Goal: Check status: Check status

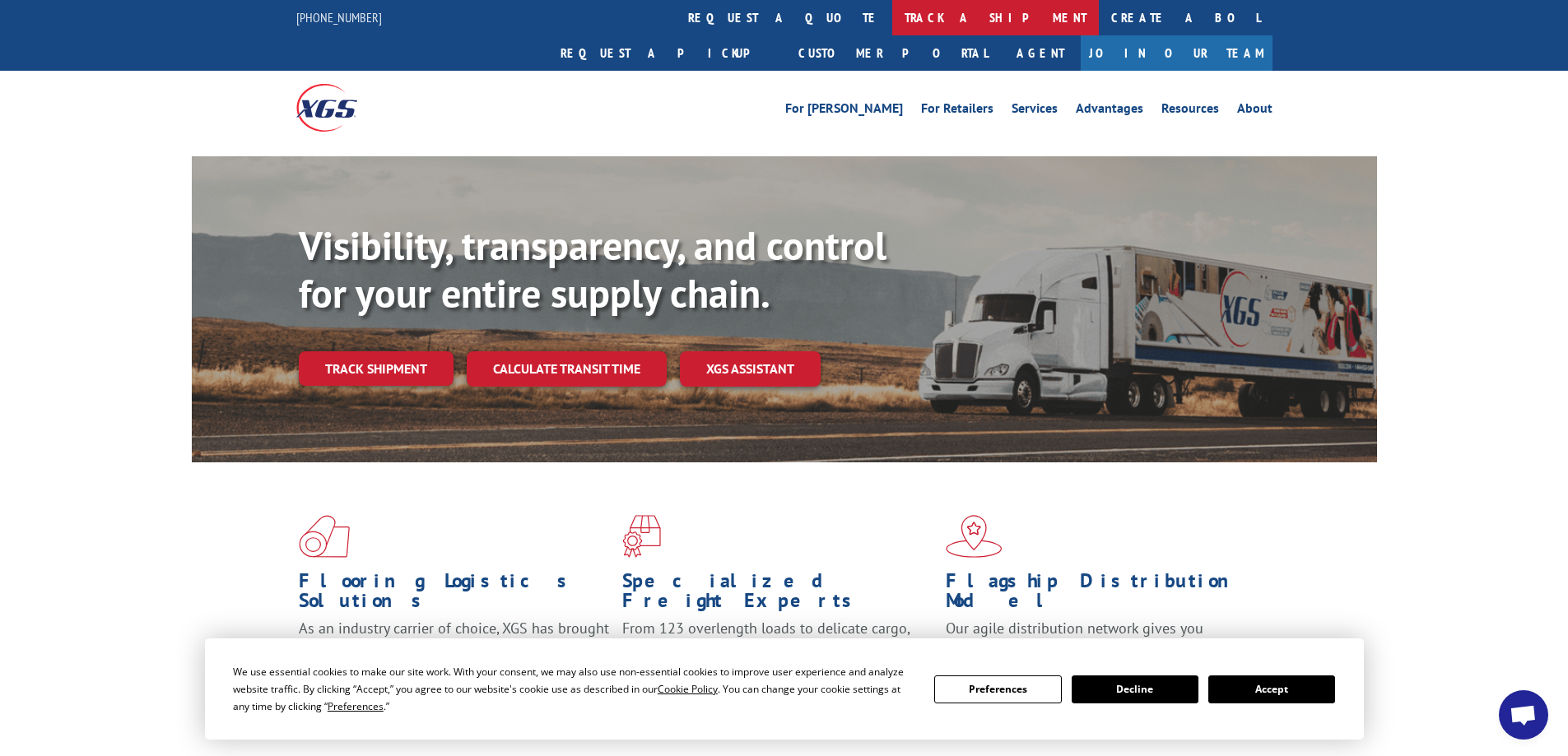
click at [892, 18] on link "track a shipment" at bounding box center [995, 18] width 206 height 36
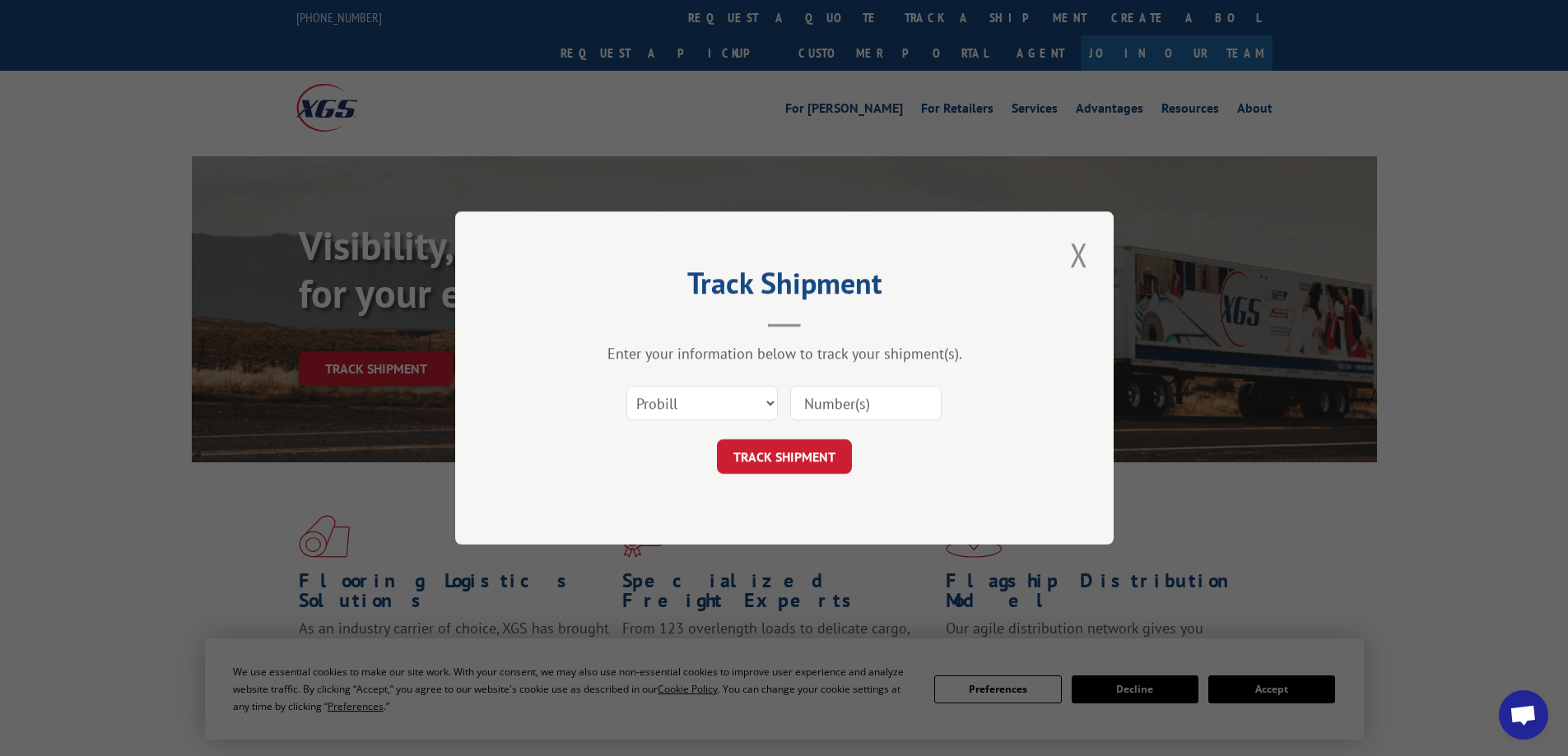
click at [840, 403] on input at bounding box center [865, 403] width 152 height 35
type input "07212025"
click button "TRACK SHIPMENT" at bounding box center [784, 456] width 135 height 35
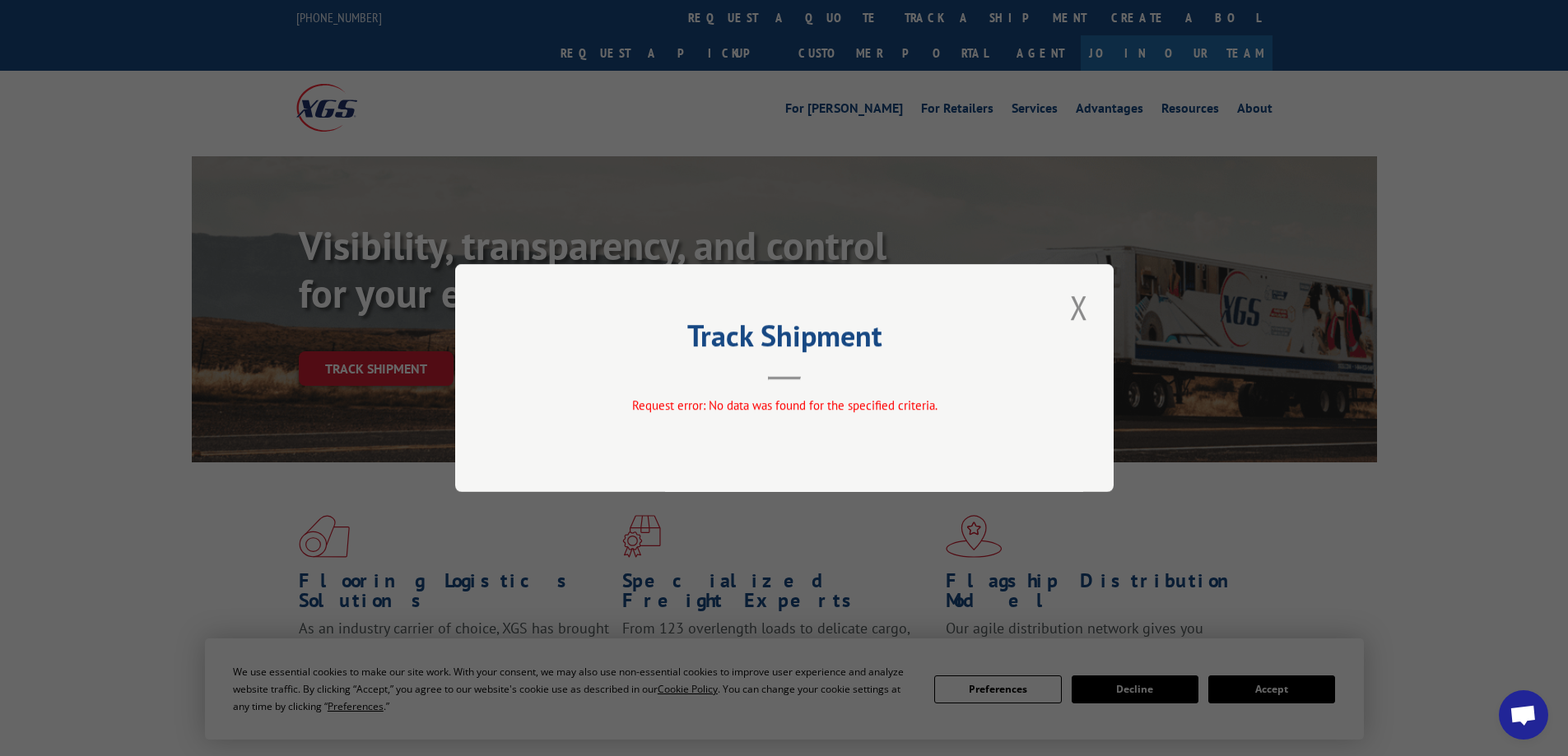
click at [1083, 313] on button "Close modal" at bounding box center [1079, 307] width 28 height 46
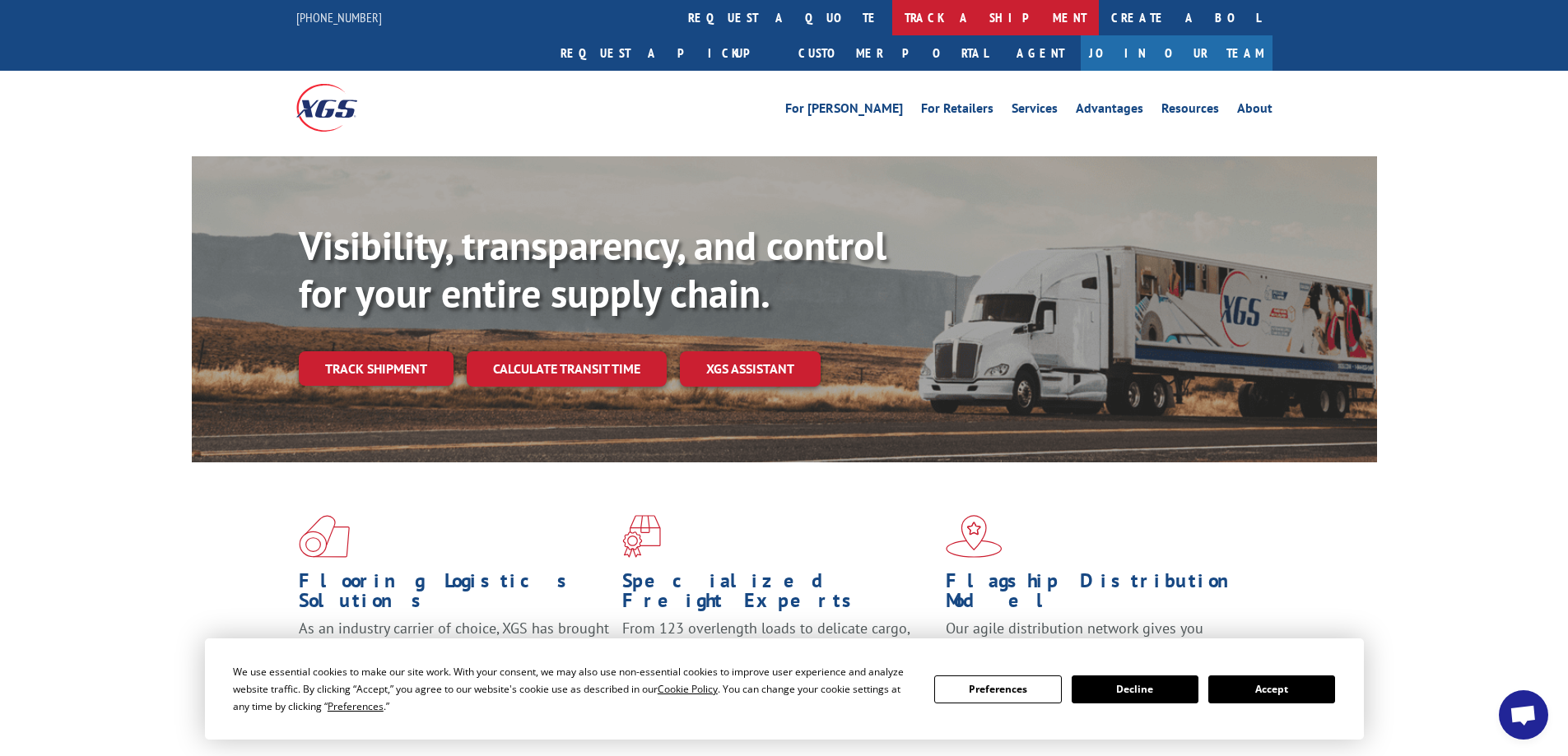
click at [892, 12] on link "track a shipment" at bounding box center [995, 18] width 206 height 36
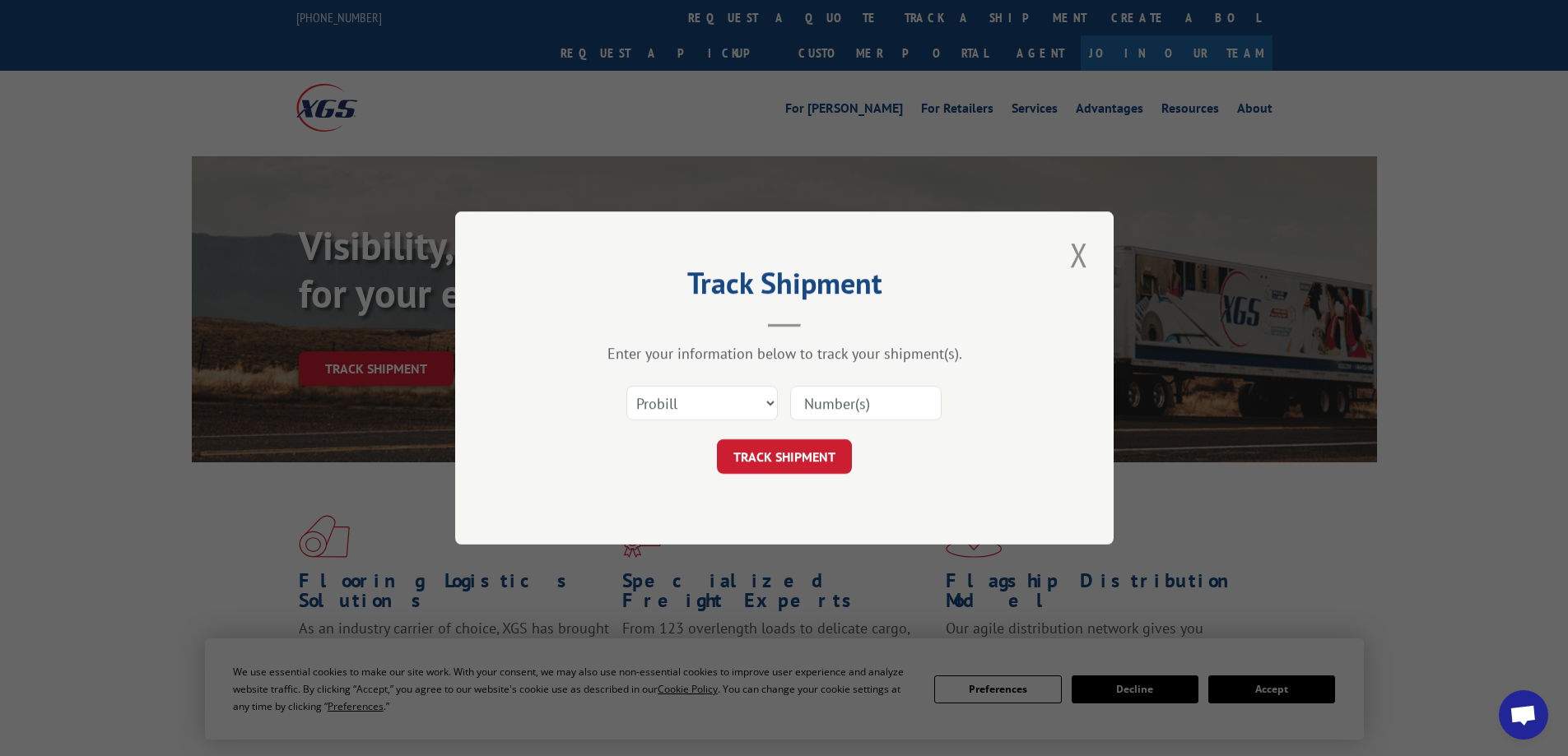
click at [782, 400] on div "Select category... Probill BOL PO" at bounding box center [784, 403] width 494 height 54
click at [767, 403] on select "Select category... Probill BOL PO" at bounding box center [702, 403] width 152 height 35
select select "bol"
click at [626, 386] on select "Select category... Probill BOL PO" at bounding box center [702, 403] width 152 height 35
click at [811, 407] on input at bounding box center [865, 403] width 152 height 35
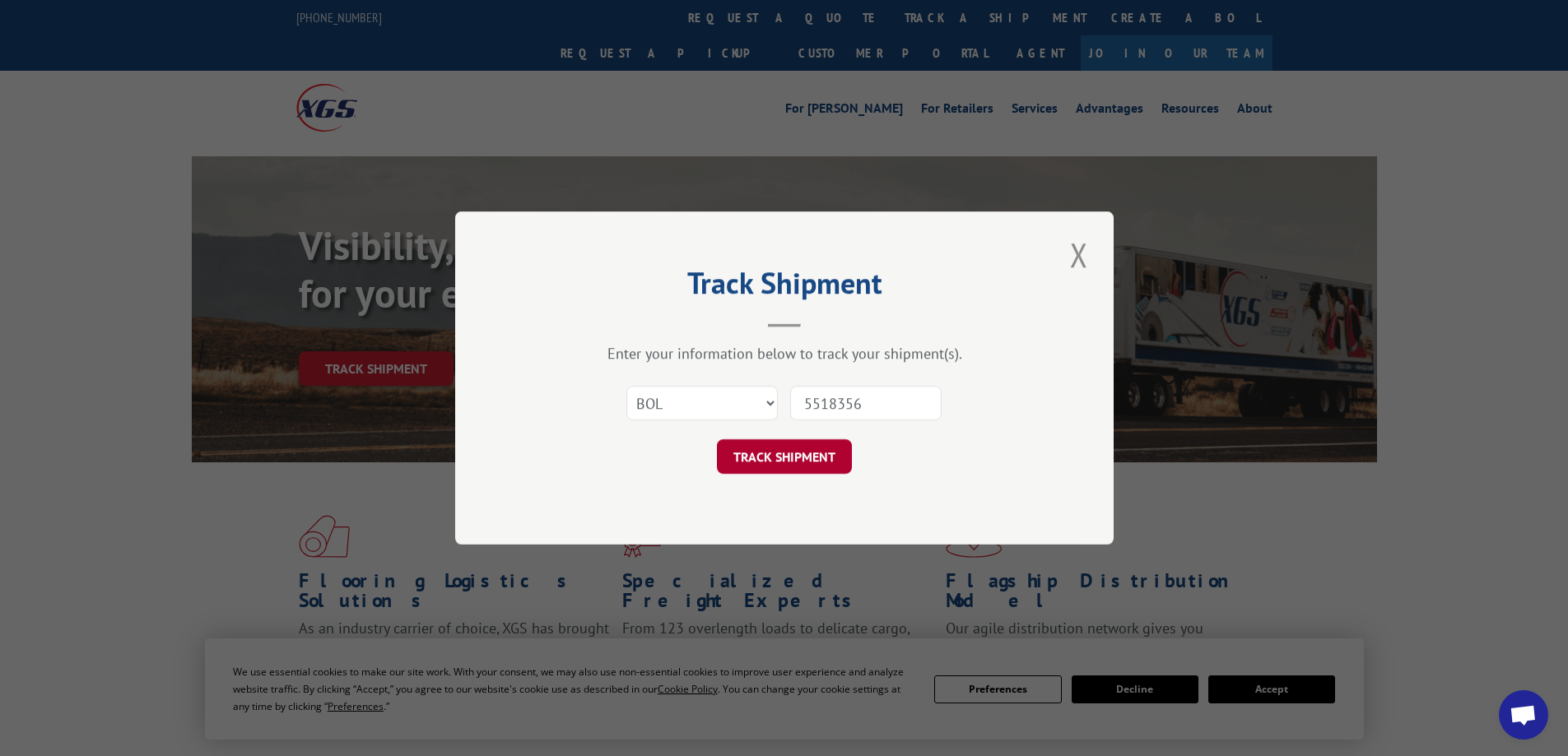
type input "5518356"
click at [800, 450] on button "TRACK SHIPMENT" at bounding box center [784, 456] width 135 height 35
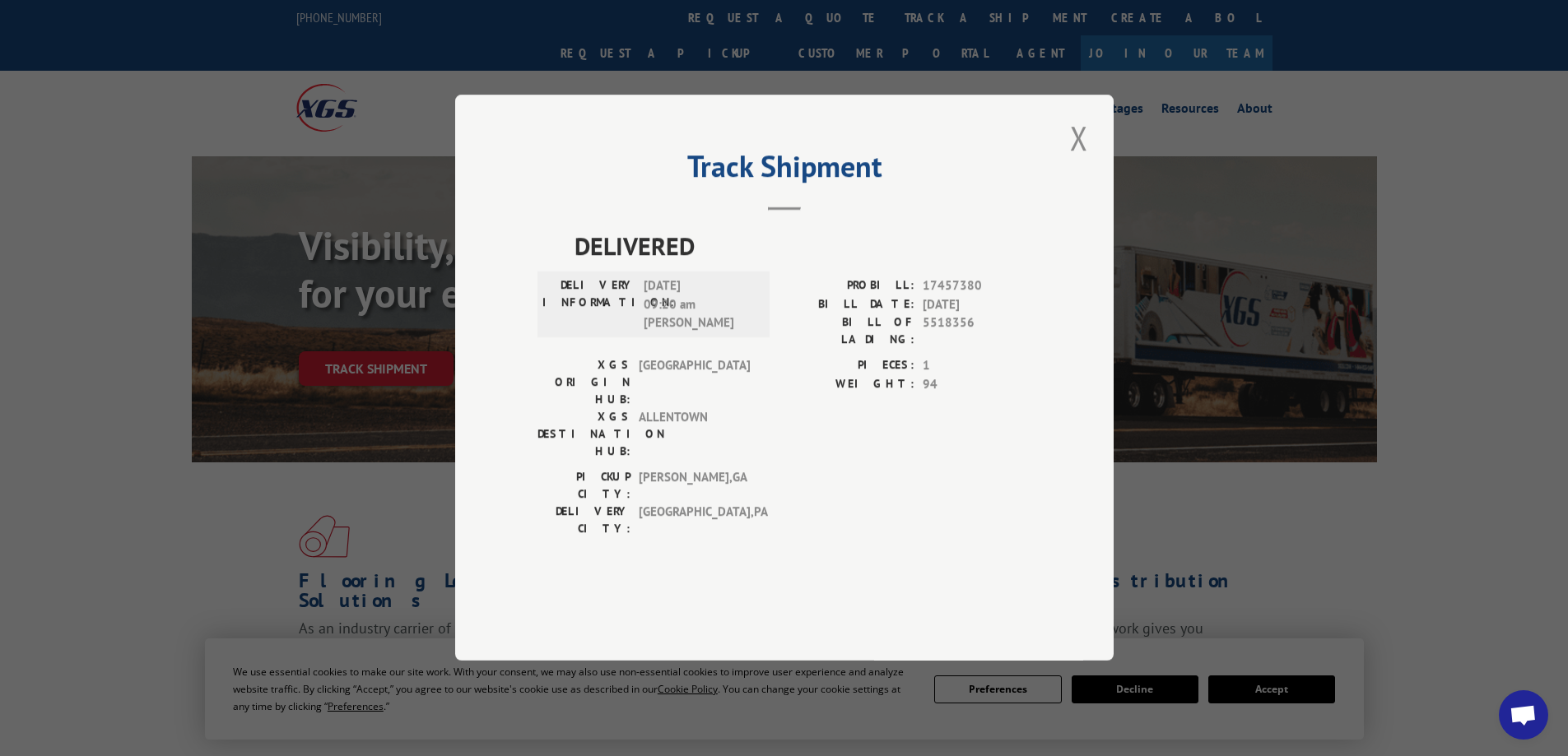
click at [663, 333] on span "[DATE] 09:20 am [PERSON_NAME]" at bounding box center [699, 305] width 111 height 55
click at [664, 333] on span "[DATE] 09:20 am [PERSON_NAME]" at bounding box center [699, 305] width 111 height 55
